Goal: Task Accomplishment & Management: Use online tool/utility

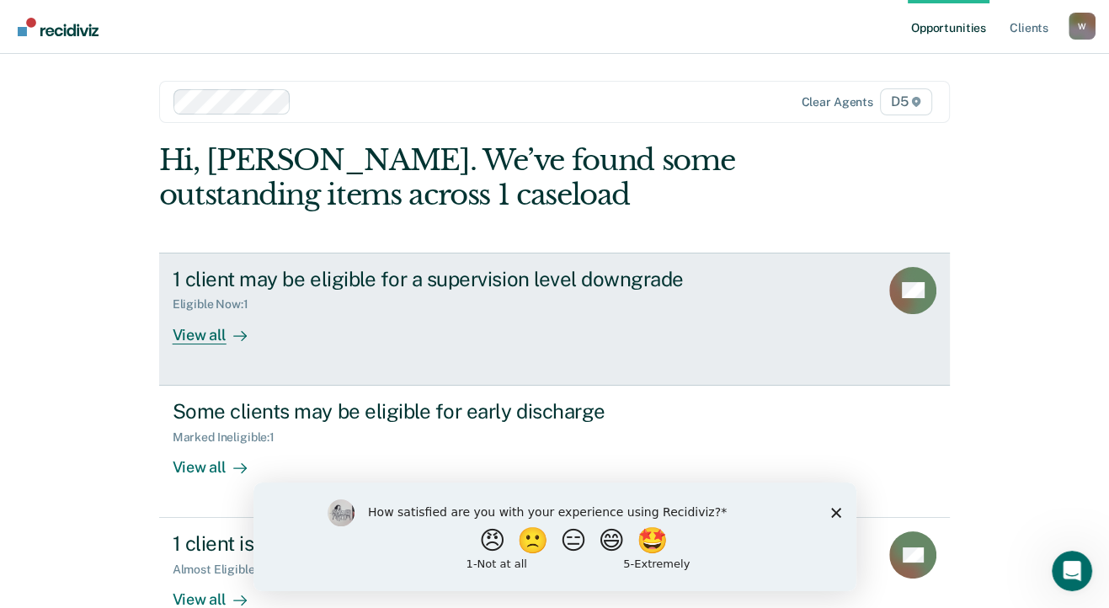
click at [213, 331] on div "View all" at bounding box center [220, 327] width 94 height 33
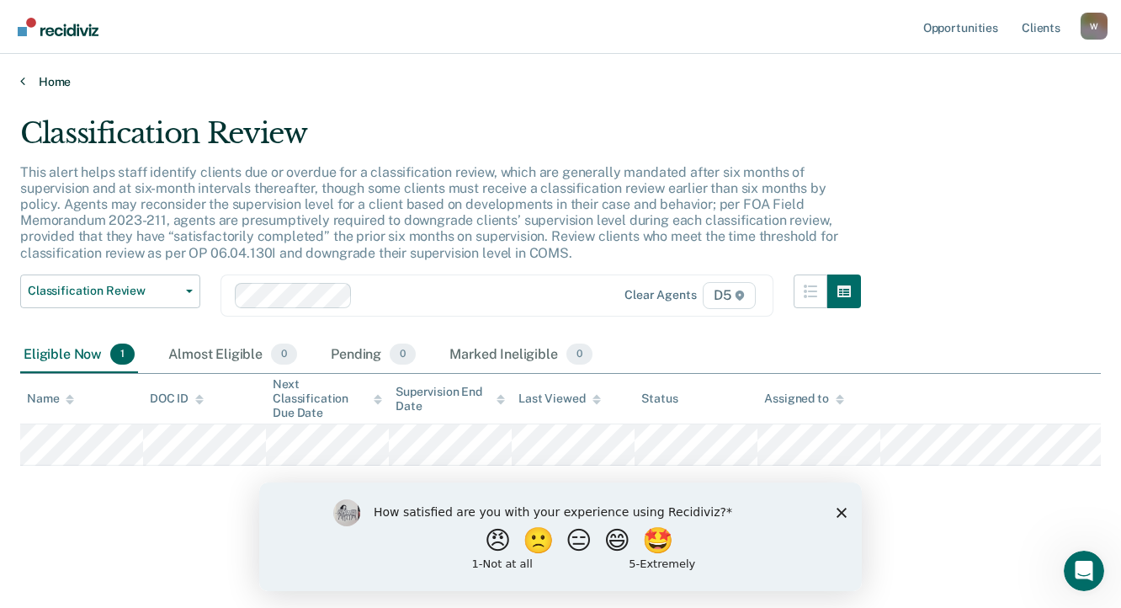
click at [52, 79] on link "Home" at bounding box center [560, 81] width 1081 height 15
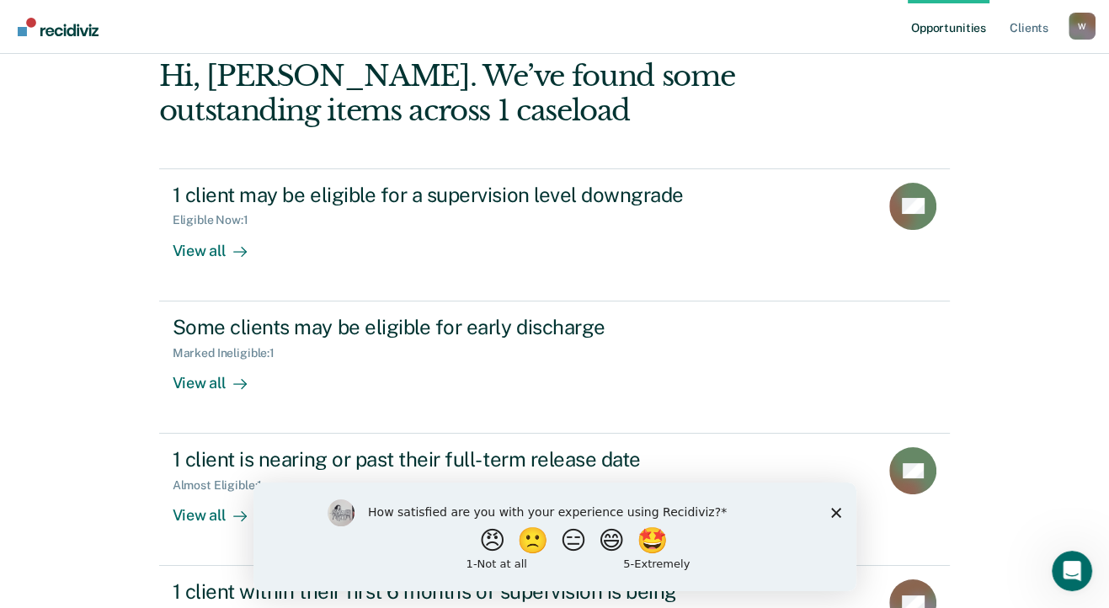
scroll to position [168, 0]
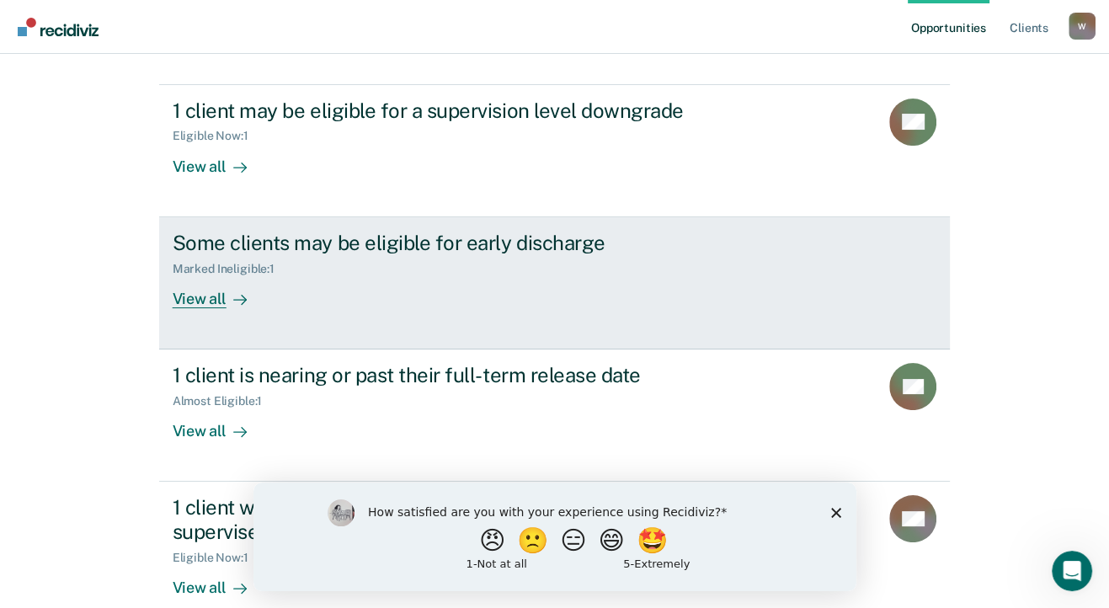
click at [205, 306] on div "View all" at bounding box center [220, 291] width 94 height 33
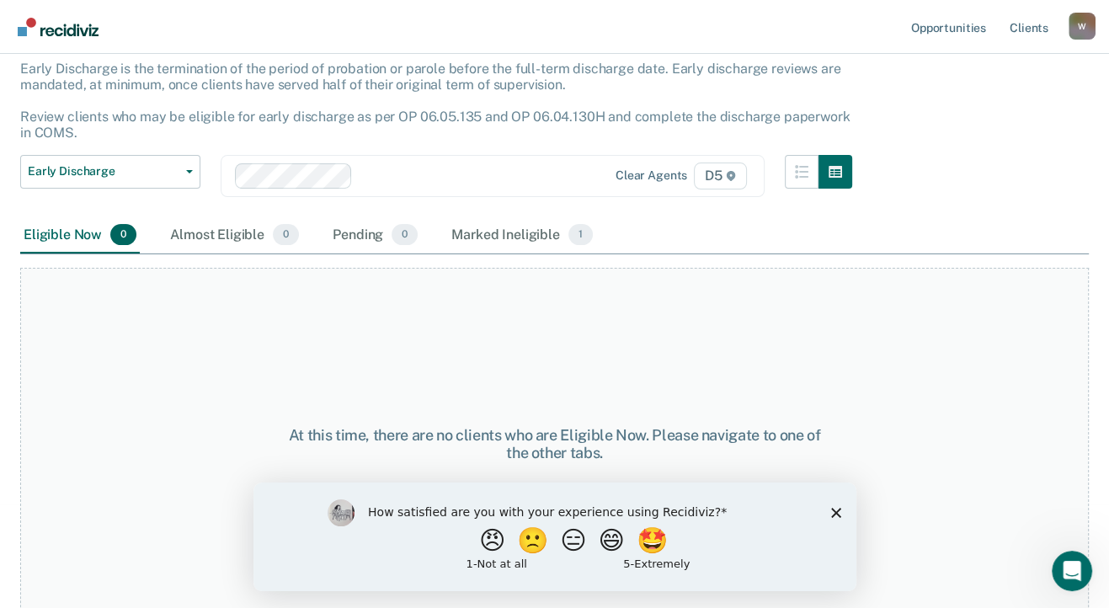
scroll to position [114, 0]
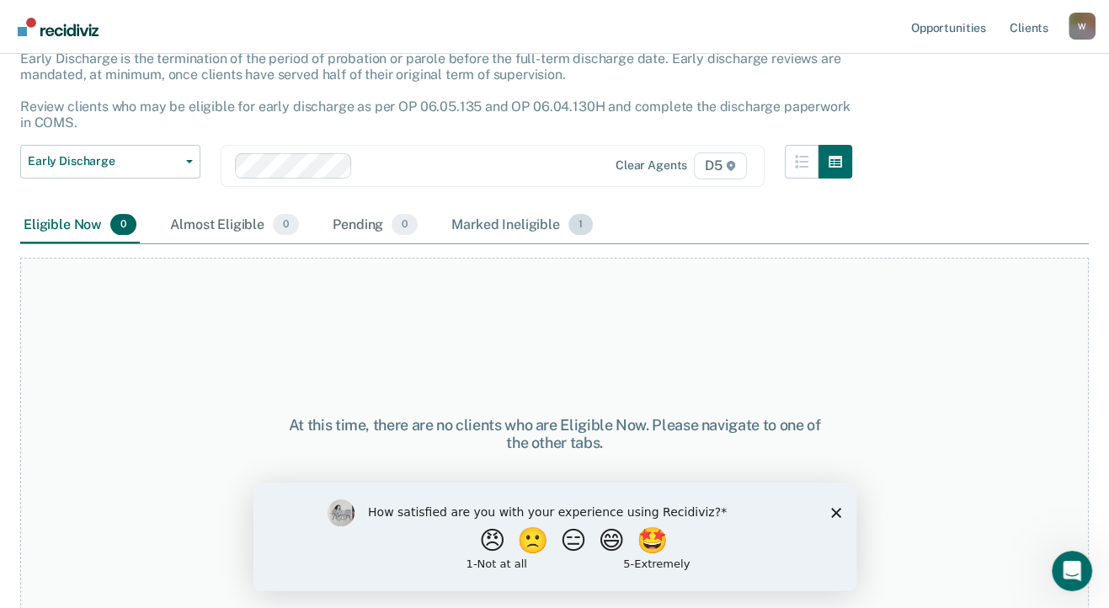
click at [525, 221] on div "Marked Ineligible 1" at bounding box center [522, 225] width 148 height 37
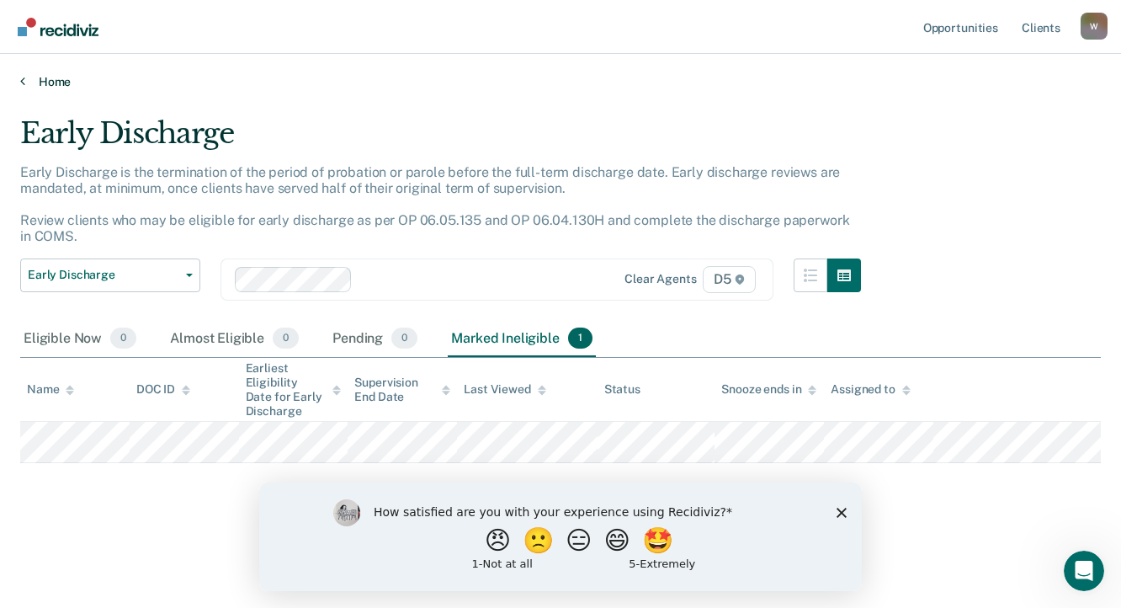
click at [61, 78] on link "Home" at bounding box center [560, 81] width 1081 height 15
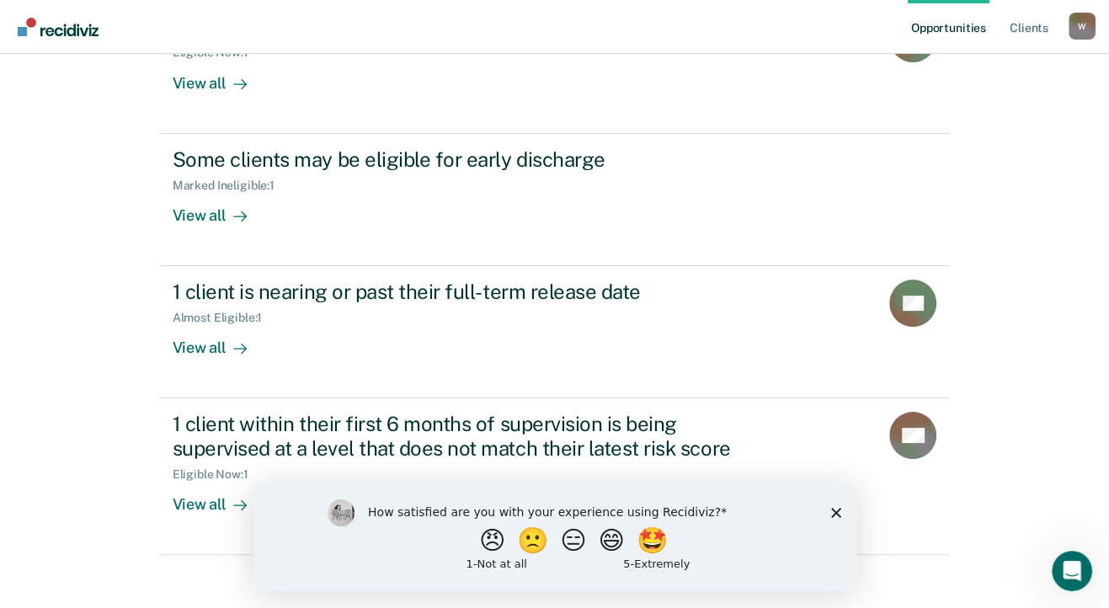
scroll to position [253, 0]
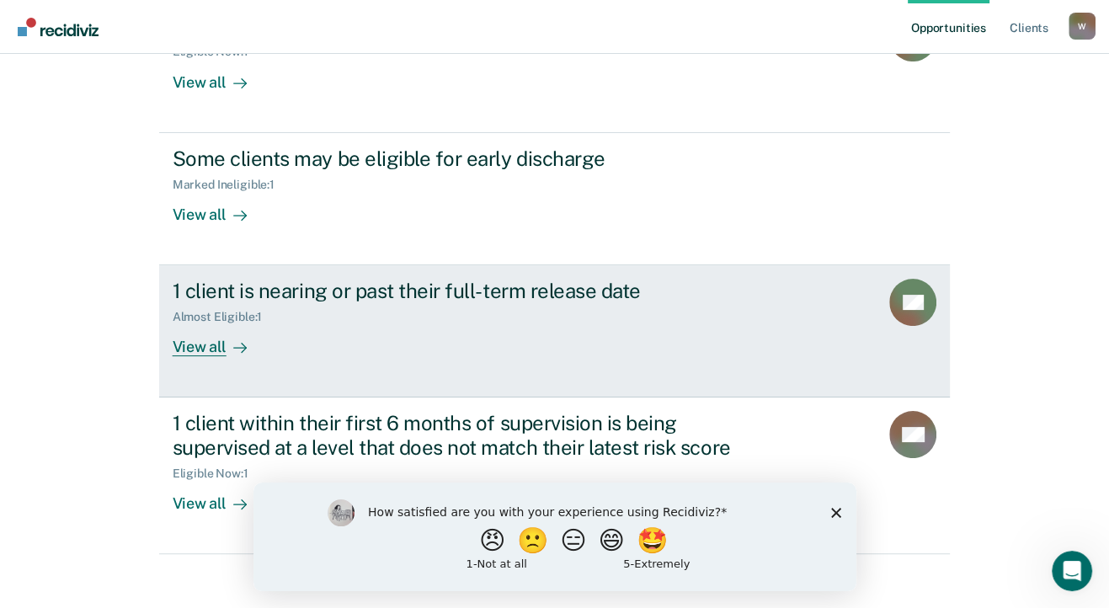
click at [226, 347] on div at bounding box center [236, 347] width 20 height 19
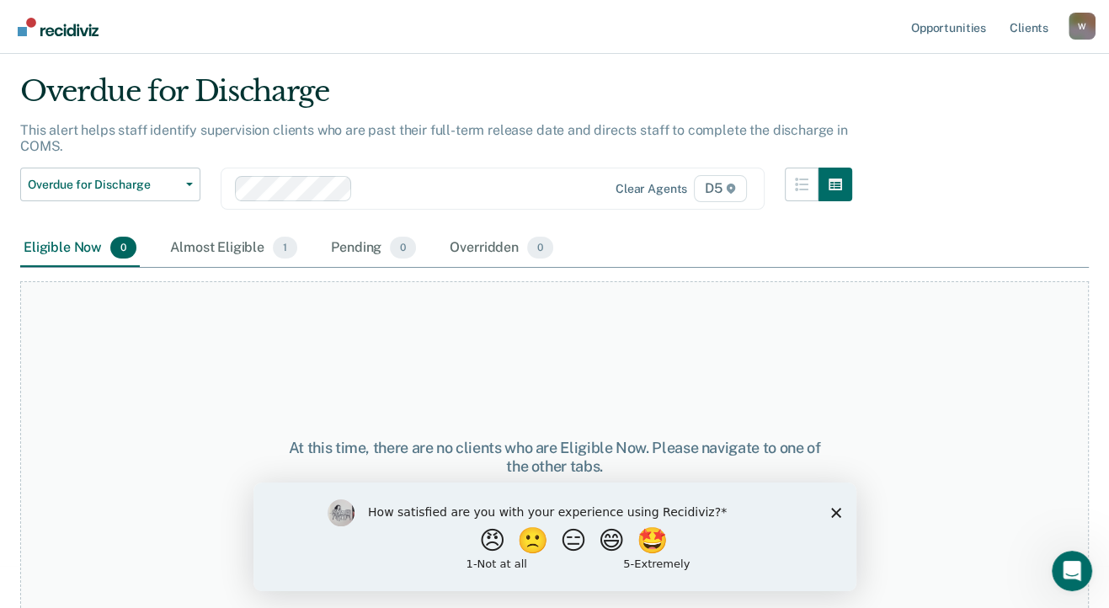
scroll to position [65, 0]
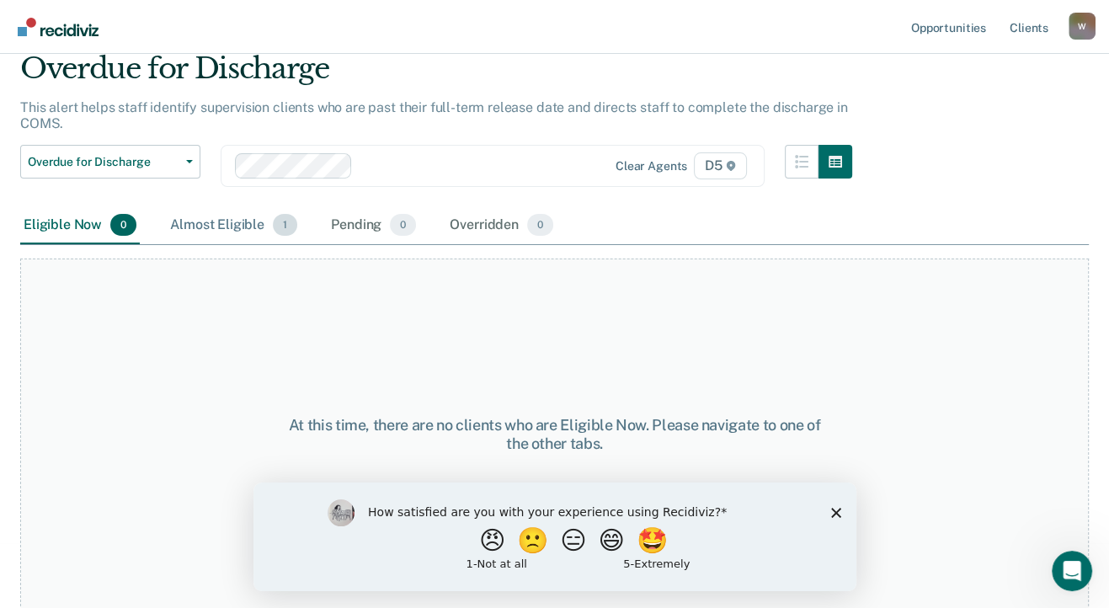
click at [215, 221] on div "Almost Eligible 1" at bounding box center [234, 225] width 134 height 37
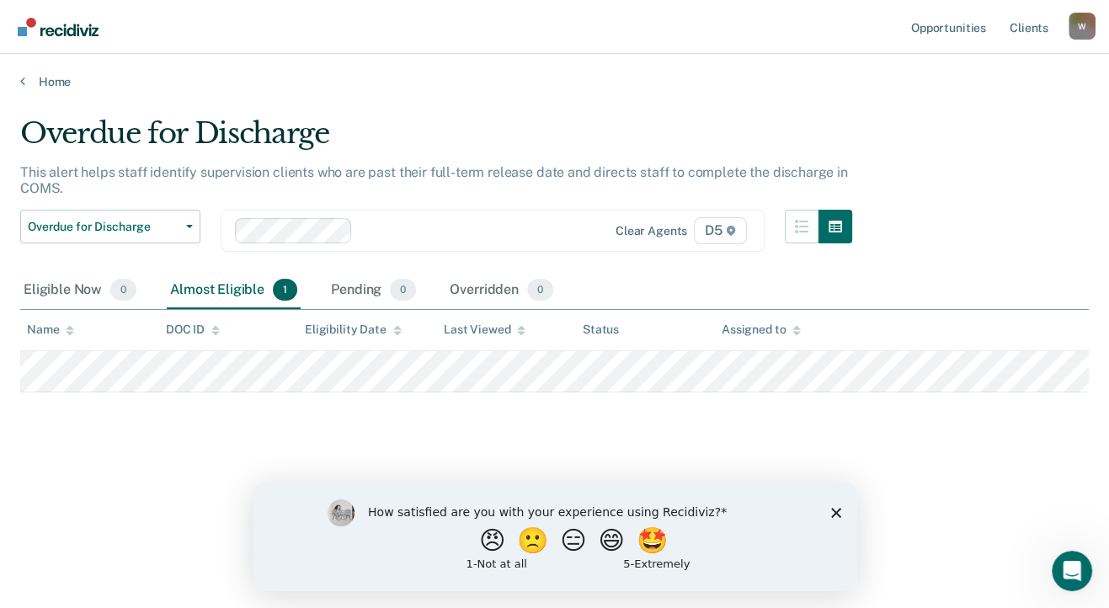
scroll to position [0, 0]
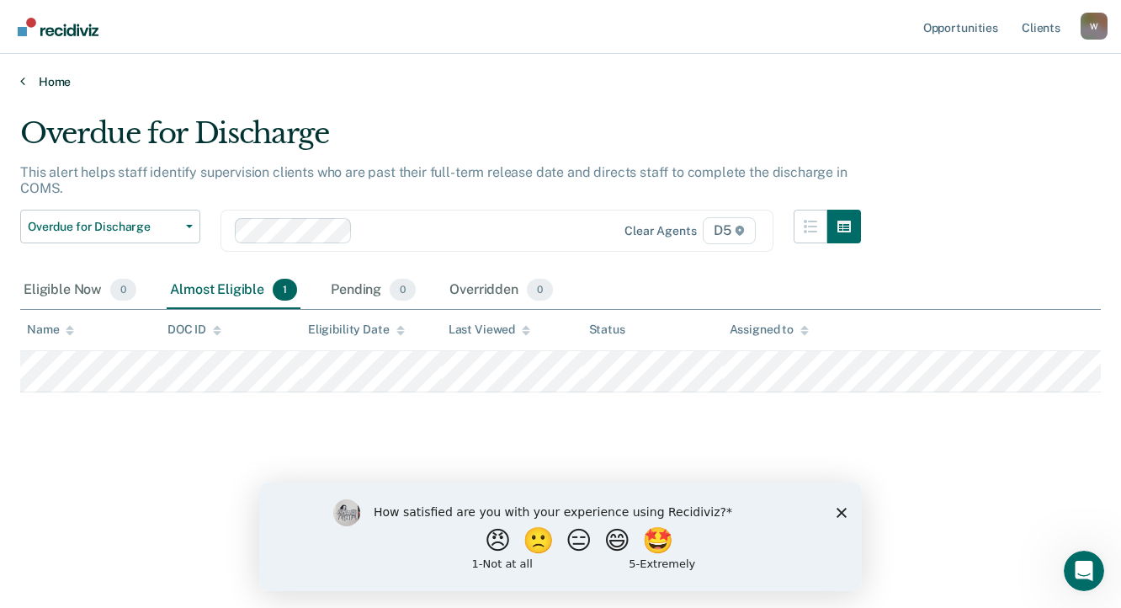
click at [51, 82] on link "Home" at bounding box center [560, 81] width 1081 height 15
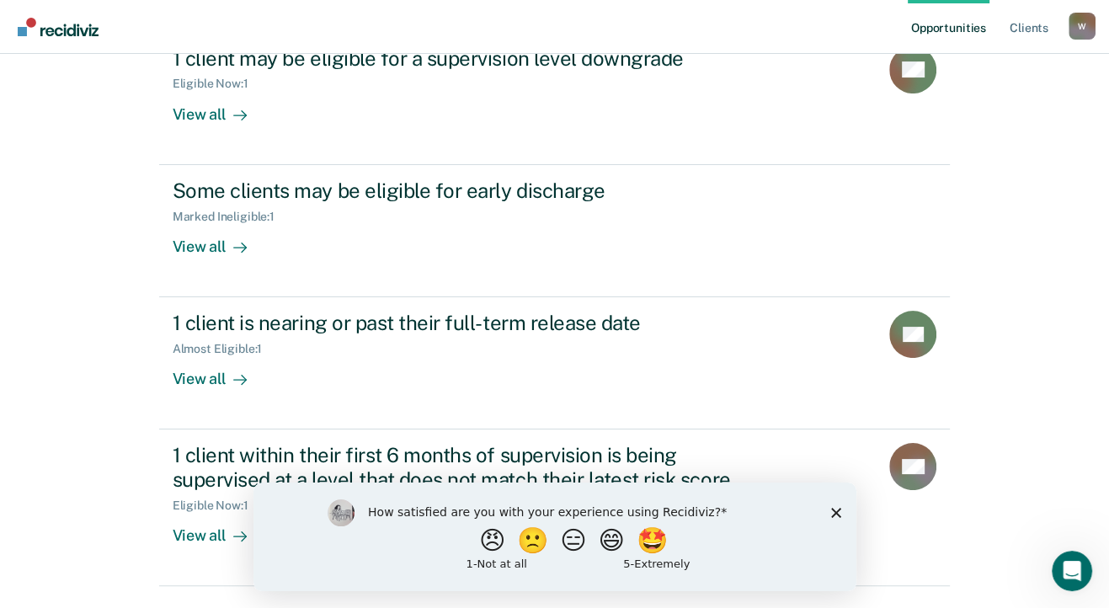
scroll to position [264, 0]
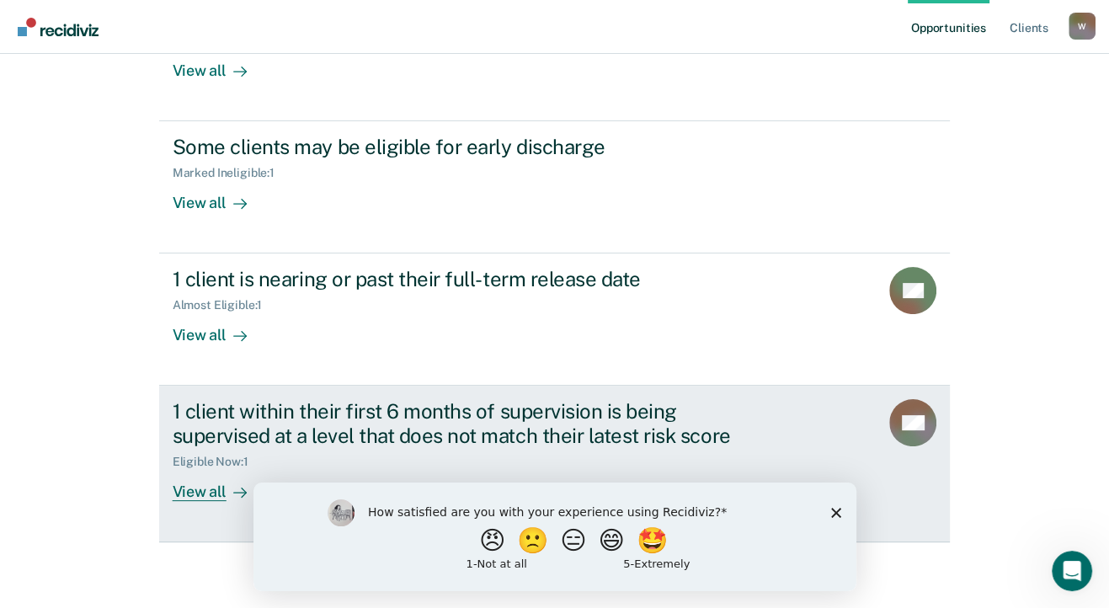
click at [209, 488] on div "View all" at bounding box center [220, 485] width 94 height 33
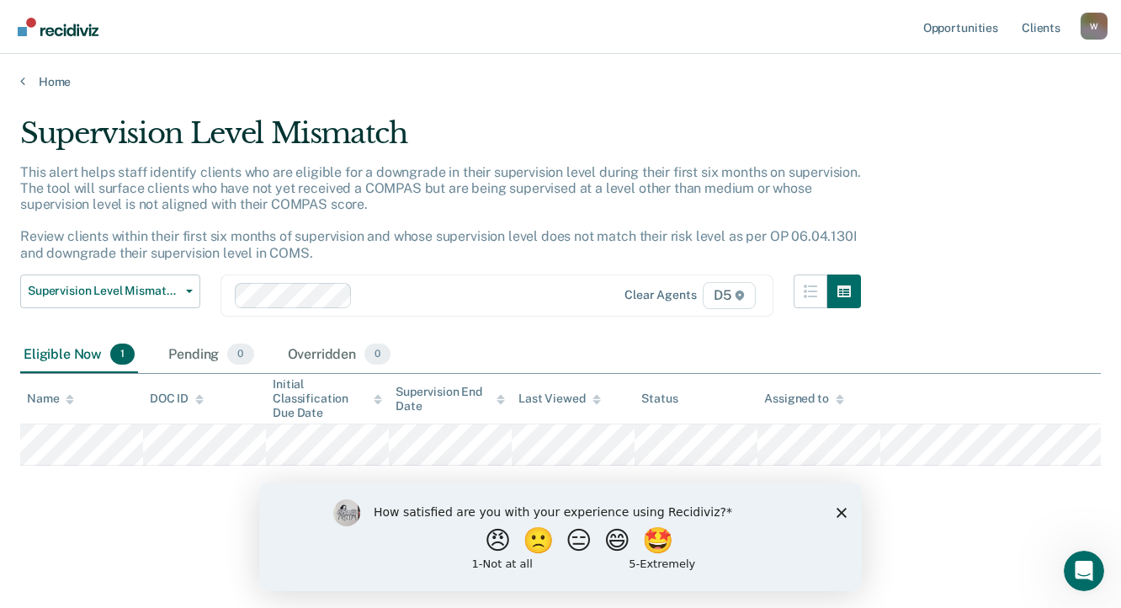
click at [842, 513] on polygon "Close survey" at bounding box center [842, 512] width 10 height 10
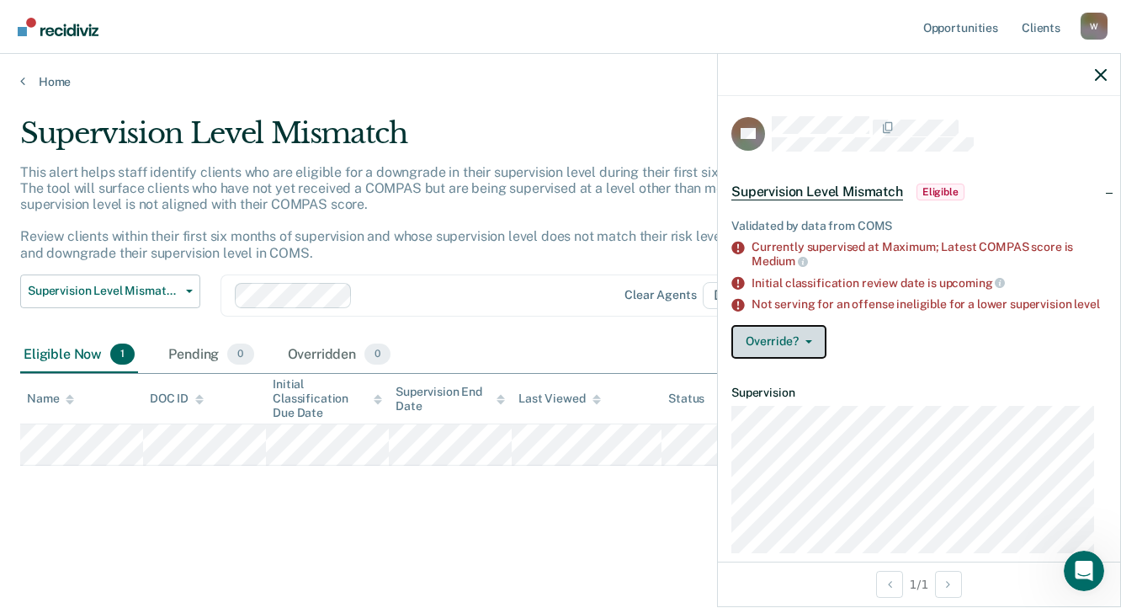
click at [808, 348] on button "Override?" at bounding box center [778, 342] width 95 height 34
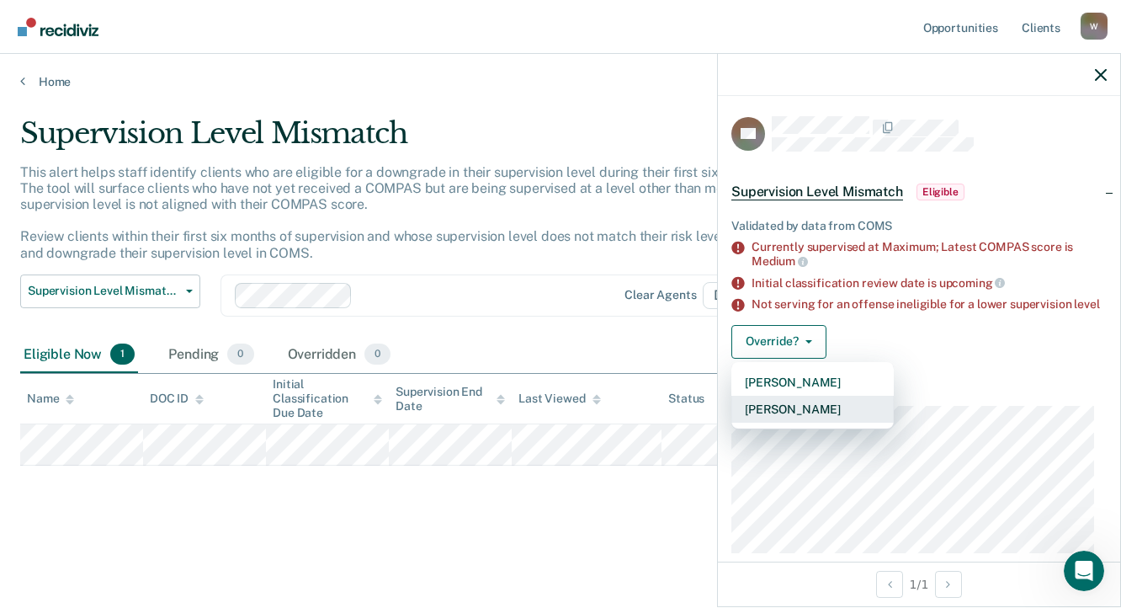
click at [819, 423] on button "[PERSON_NAME]" at bounding box center [812, 409] width 162 height 27
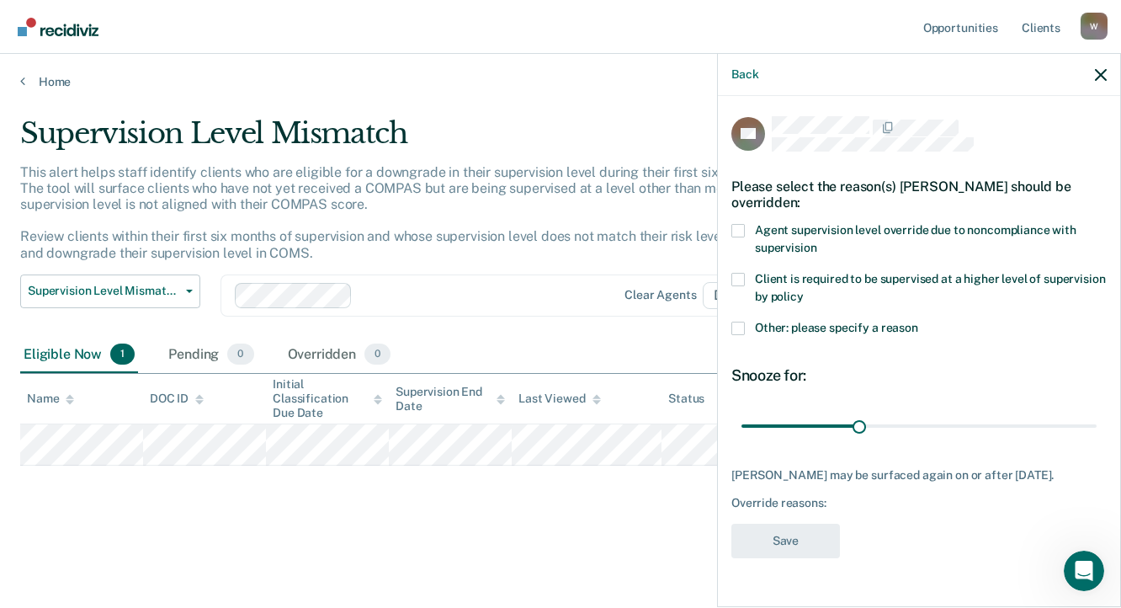
click at [742, 226] on span at bounding box center [737, 230] width 13 height 13
click at [816, 242] on input "Agent supervision level override due to noncompliance with supervision" at bounding box center [816, 242] width 0 height 0
click at [795, 532] on button "Save" at bounding box center [785, 541] width 109 height 35
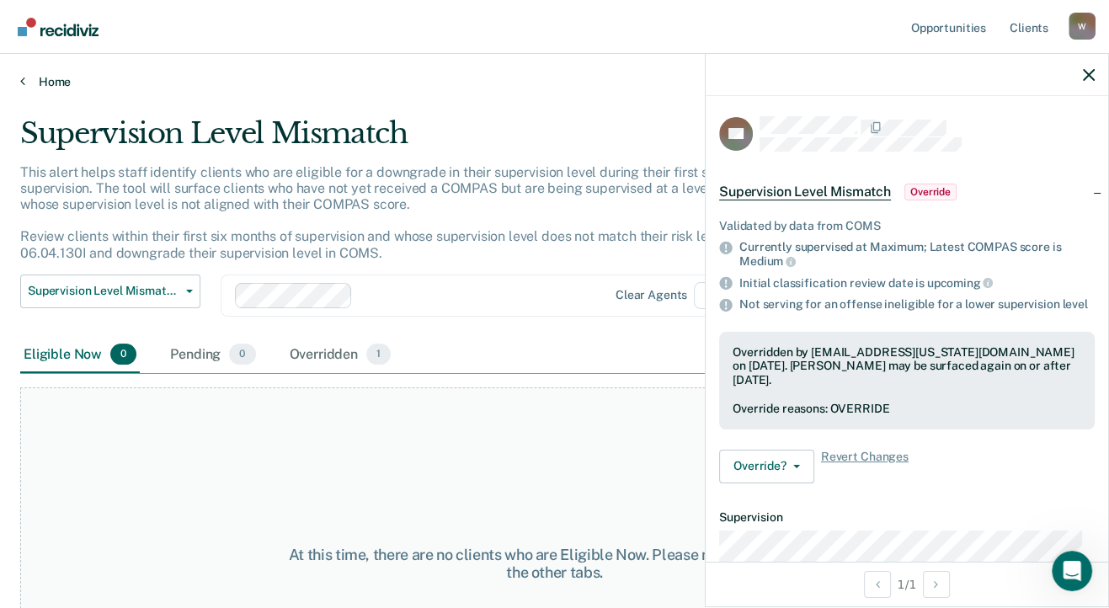
click at [50, 83] on link "Home" at bounding box center [554, 81] width 1068 height 15
